Goal: Task Accomplishment & Management: Use online tool/utility

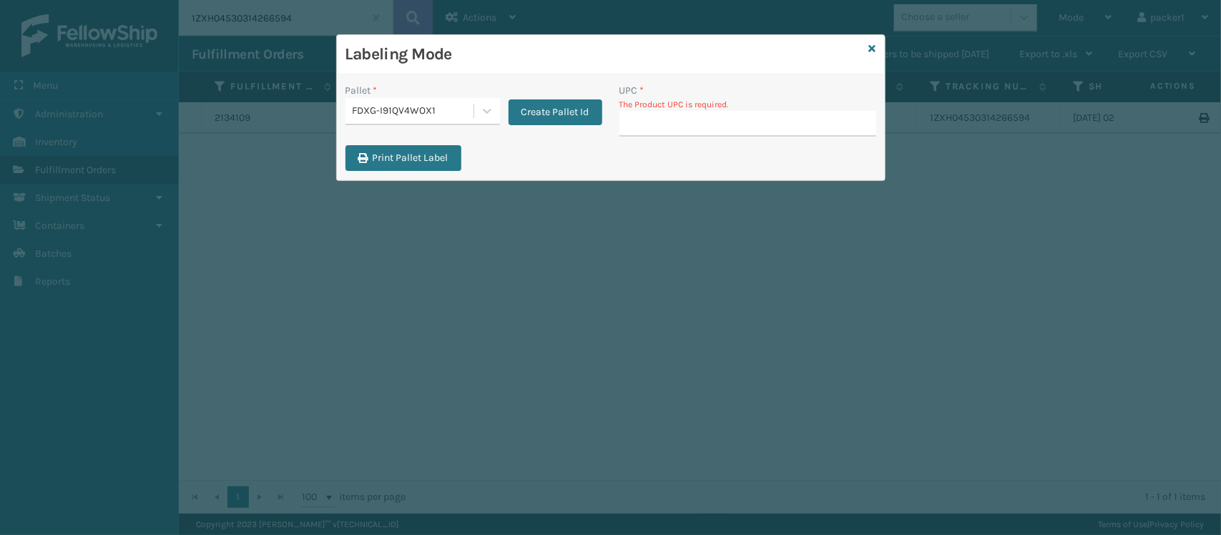
click at [383, 122] on div "FDXG-I91QV4WOX1" at bounding box center [409, 111] width 128 height 24
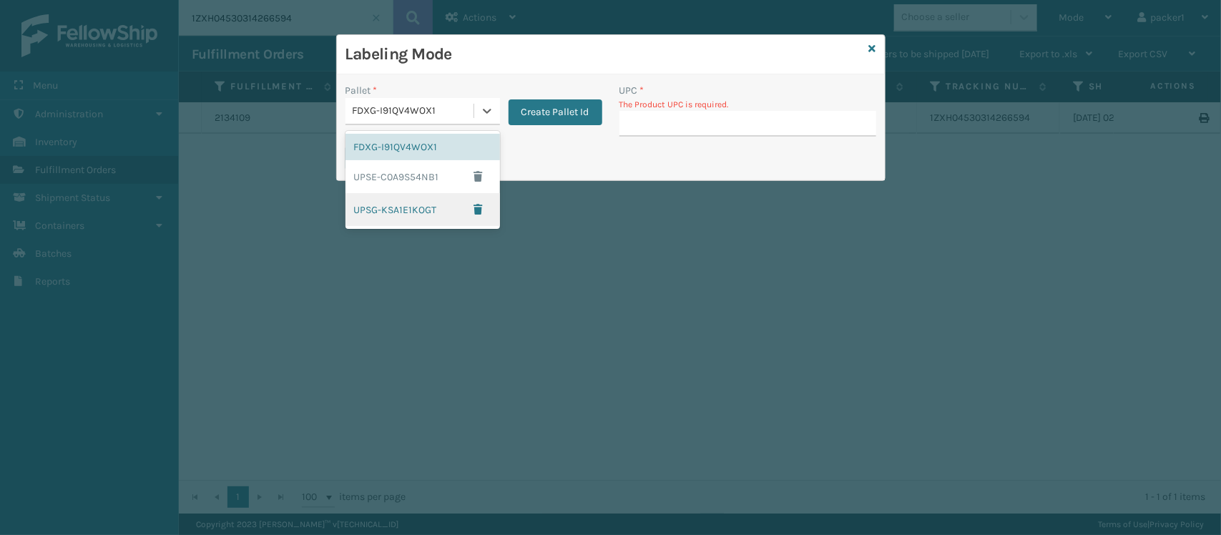
click at [394, 200] on div "UPSG-KSA1E1KOGT" at bounding box center [422, 209] width 154 height 33
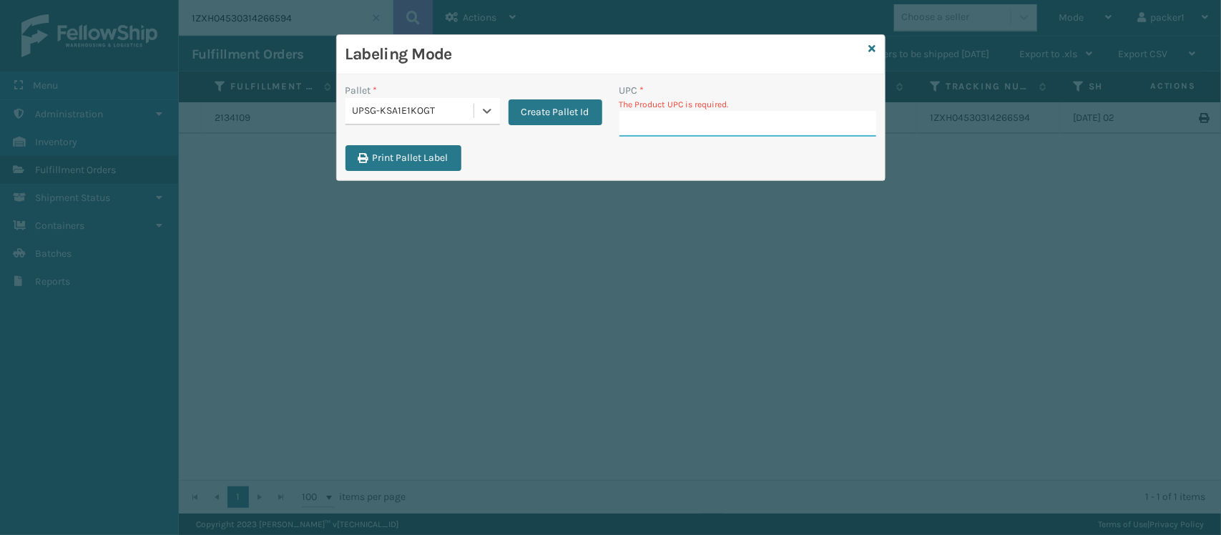
click at [634, 122] on input "UPC *" at bounding box center [747, 124] width 257 height 26
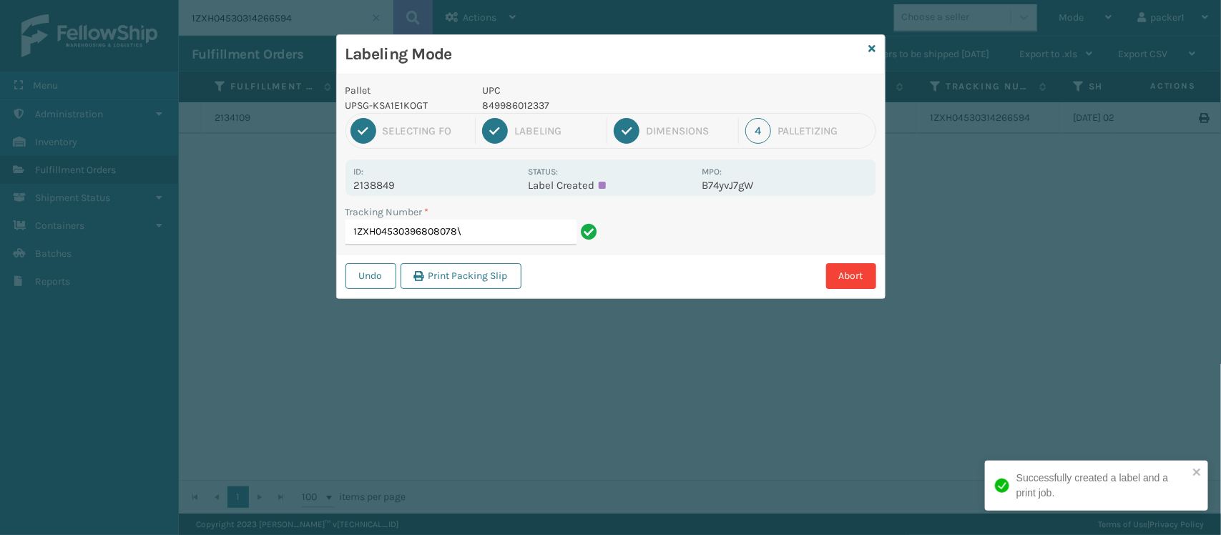
type input "1ZXH04530396808078"
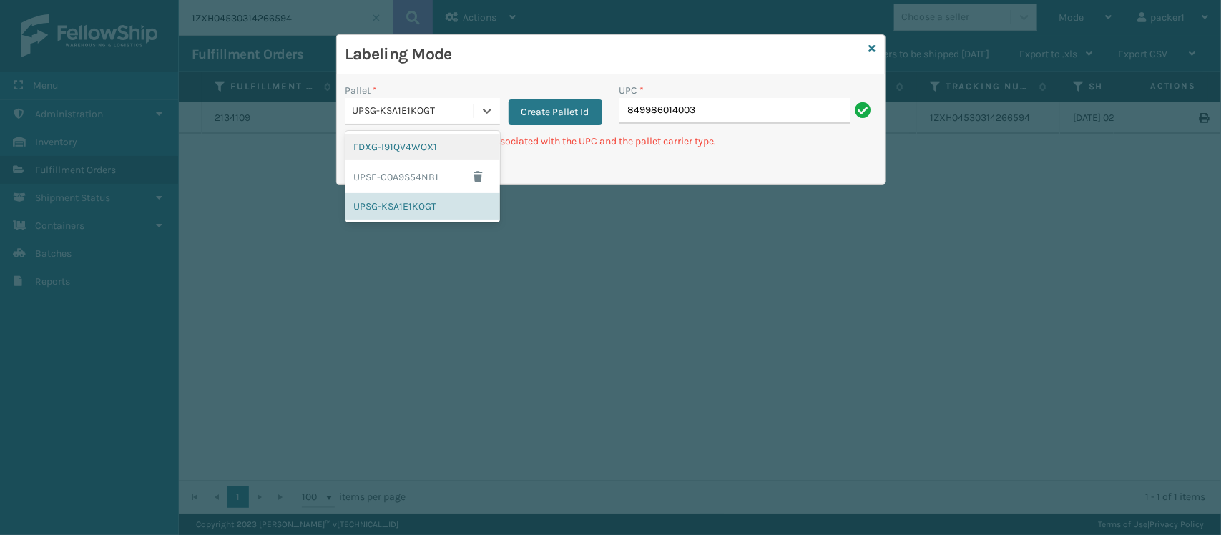
click at [433, 108] on div "UPSG-KSA1E1KOGT" at bounding box center [414, 111] width 122 height 15
click at [412, 179] on div "UPSE-C0A9S54NB1" at bounding box center [422, 176] width 154 height 33
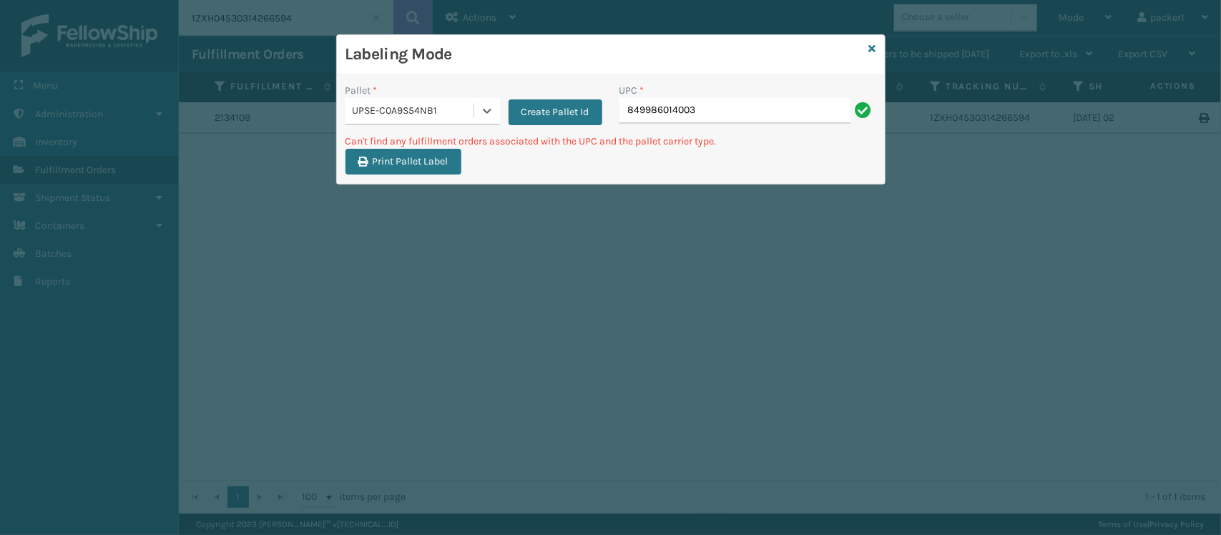
click at [830, 92] on div "UPC *" at bounding box center [747, 90] width 257 height 15
click at [785, 106] on input "849986014003" at bounding box center [734, 111] width 231 height 26
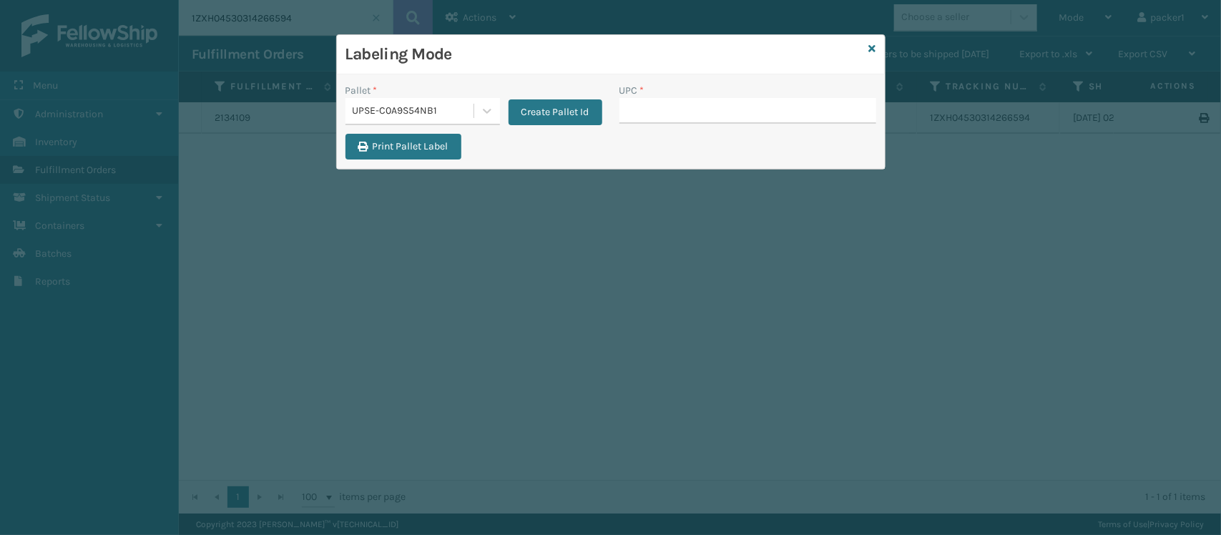
click at [785, 106] on input "UPC *" at bounding box center [747, 111] width 257 height 26
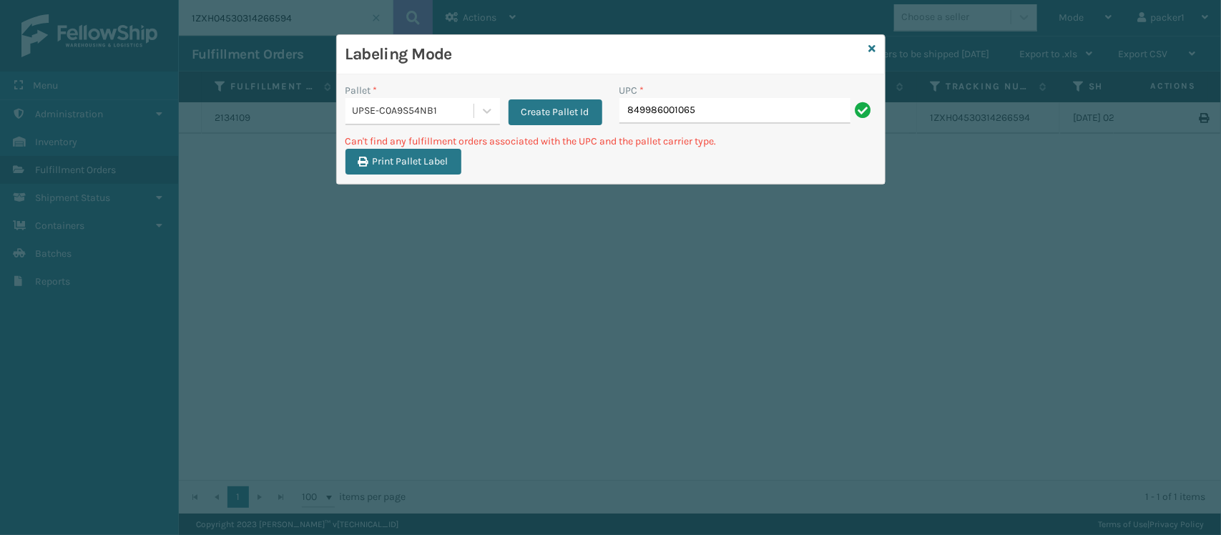
type input "849986001065"
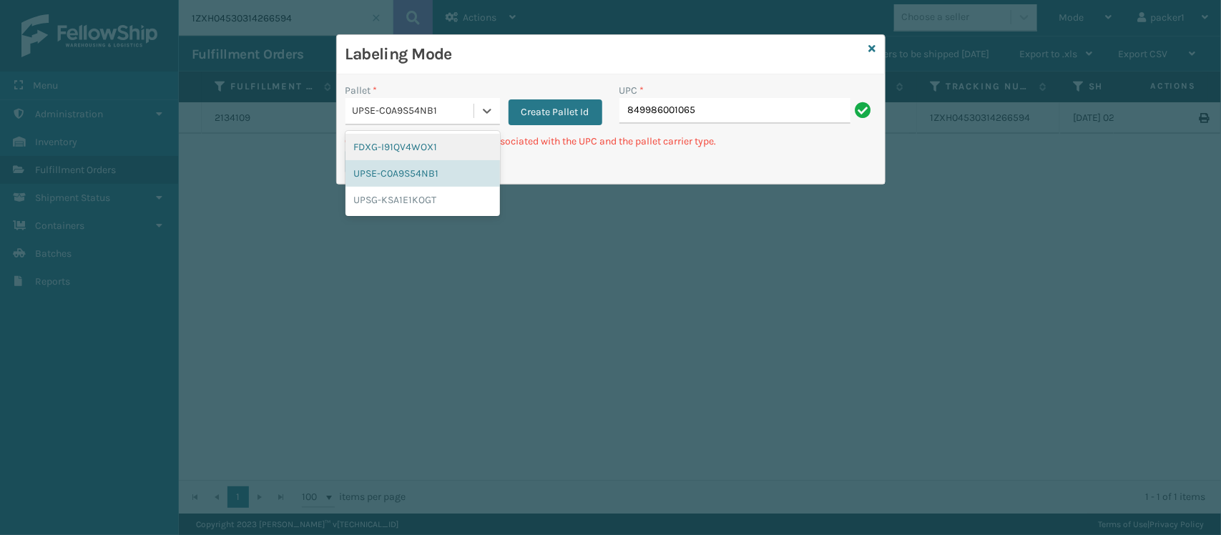
click at [418, 102] on div "UPSE-C0A9S54NB1" at bounding box center [409, 111] width 128 height 24
click at [411, 199] on div "UPSG-KSA1E1KOGT" at bounding box center [422, 200] width 154 height 26
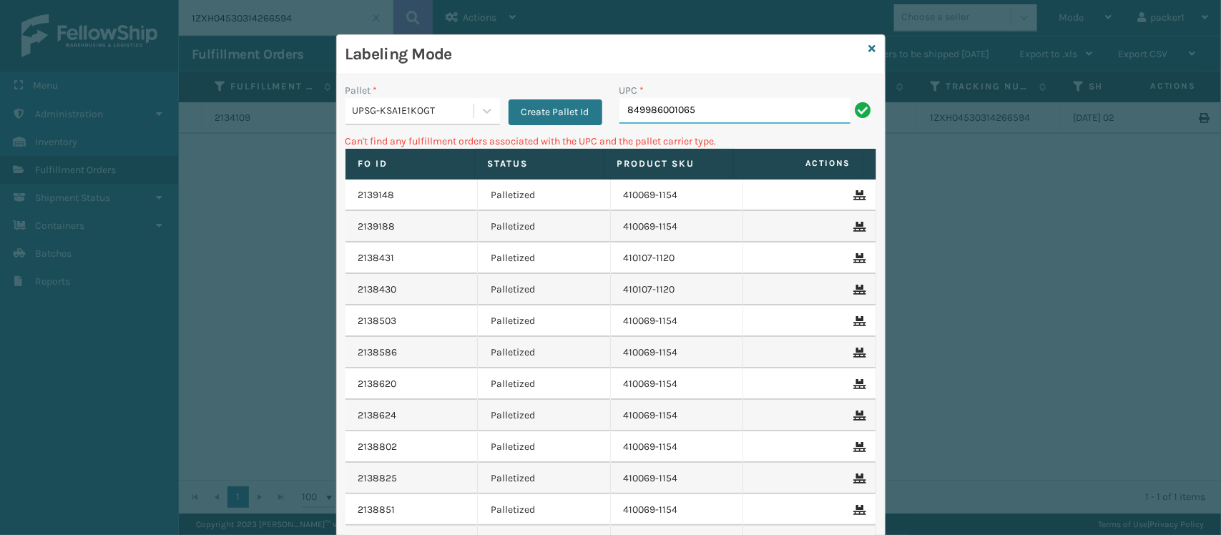
click at [758, 100] on input "849986001065" at bounding box center [734, 111] width 231 height 26
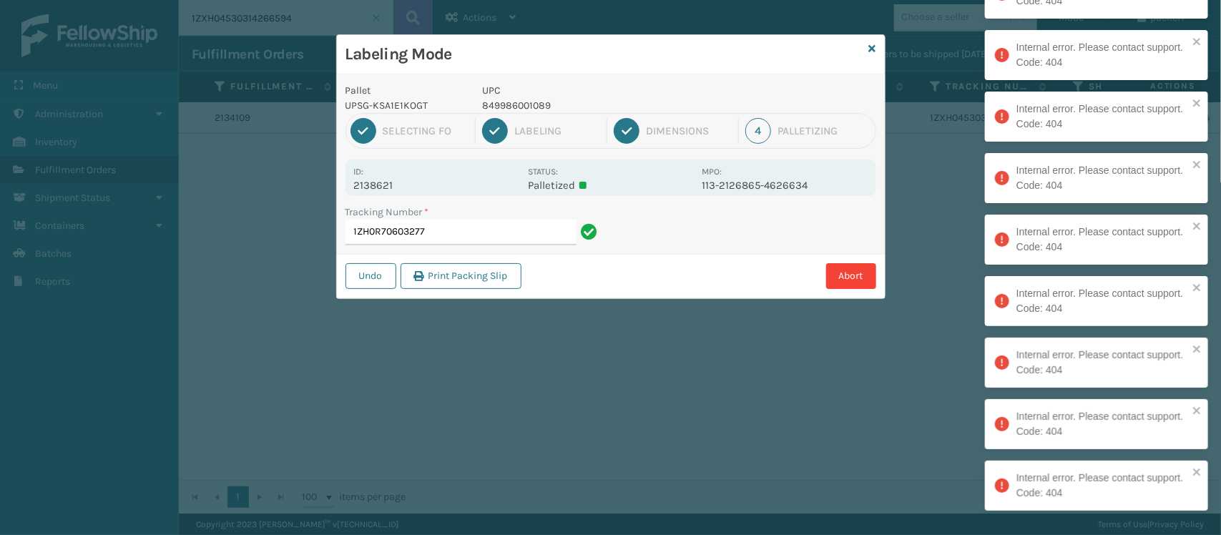
type input "1ZH0R70603277"
